Goal: Transaction & Acquisition: Obtain resource

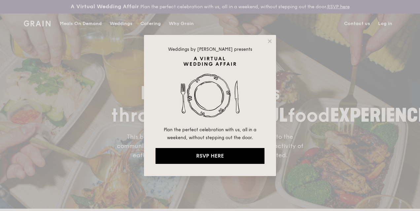
click at [273, 39] on div "Weddings by [PERSON_NAME] presents Plan the perfect celebration with us, all in…" at bounding box center [210, 105] width 132 height 141
click at [268, 40] on icon at bounding box center [270, 41] width 6 height 6
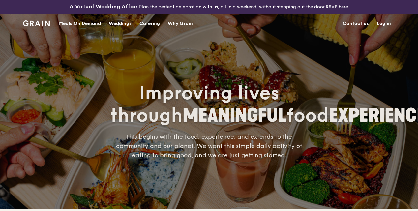
click at [87, 30] on div "Meals On Demand" at bounding box center [80, 24] width 42 height 20
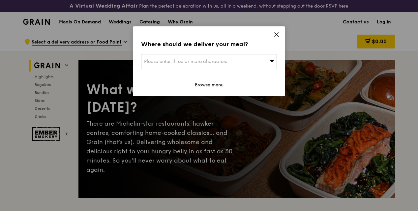
click at [276, 32] on icon at bounding box center [277, 35] width 6 height 6
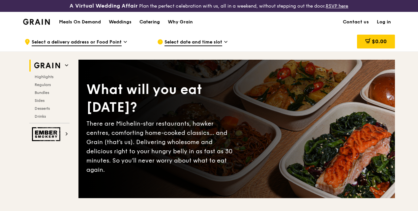
click at [142, 26] on div "Catering" at bounding box center [150, 22] width 20 height 20
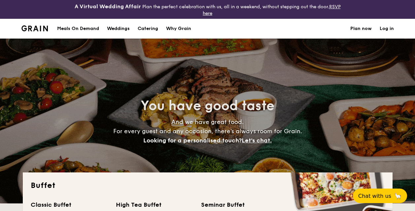
select select
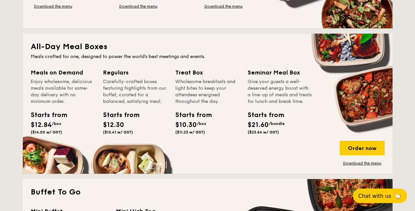
scroll to position [330, 0]
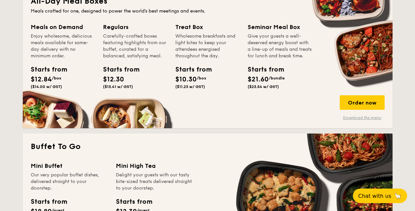
click at [354, 119] on link "Download the menu" at bounding box center [361, 117] width 45 height 5
